Goal: Book appointment/travel/reservation

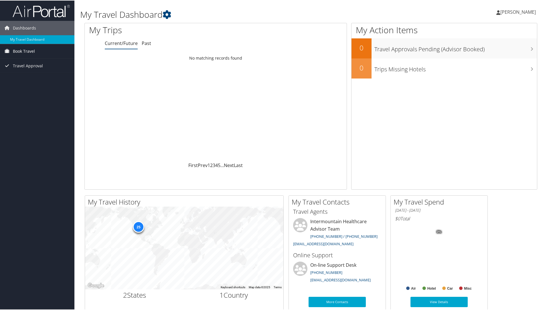
click at [22, 51] on span "Book Travel" at bounding box center [24, 50] width 22 height 14
click at [31, 70] on link "Book/Manage Online Trips" at bounding box center [37, 70] width 74 height 9
